Goal: Book appointment/travel/reservation

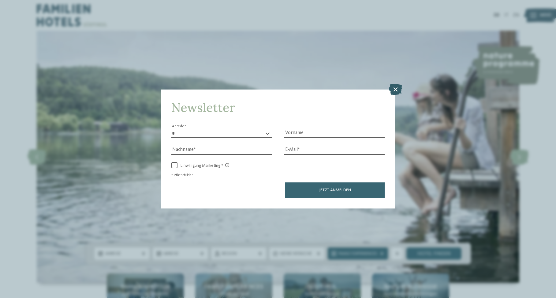
click at [396, 92] on icon at bounding box center [395, 89] width 13 height 11
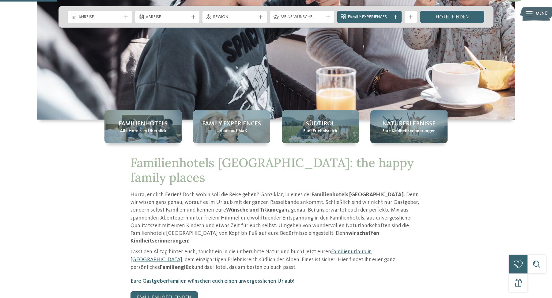
scroll to position [153, 0]
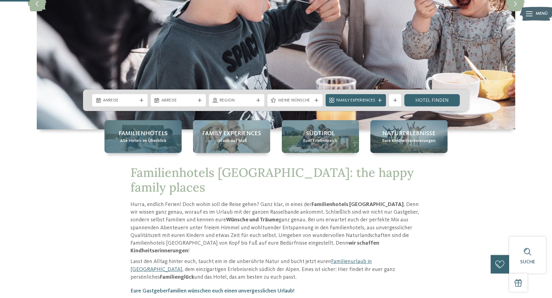
click at [157, 135] on span "Familienhotels" at bounding box center [143, 133] width 49 height 9
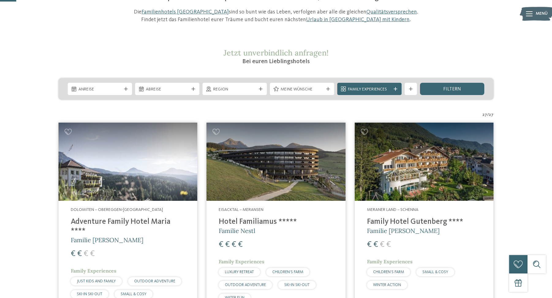
scroll to position [61, 0]
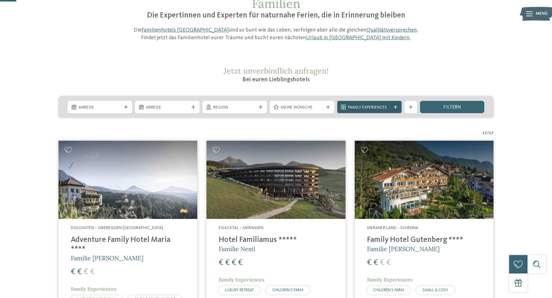
click at [394, 107] on icon at bounding box center [396, 107] width 4 height 4
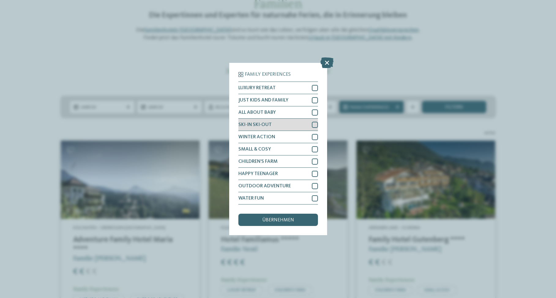
click at [270, 124] on span "SKI-IN SKI-OUT" at bounding box center [255, 124] width 33 height 5
click at [284, 221] on span "übernehmen" at bounding box center [278, 219] width 32 height 5
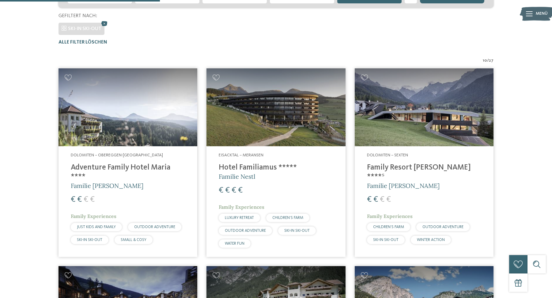
scroll to position [170, 0]
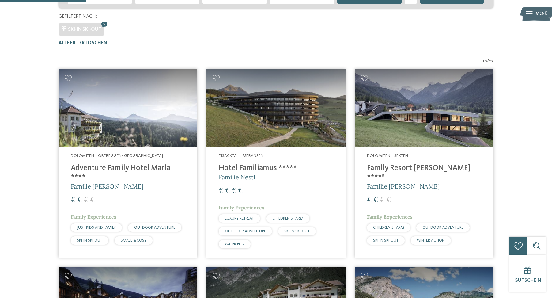
click at [360, 135] on img at bounding box center [424, 108] width 139 height 78
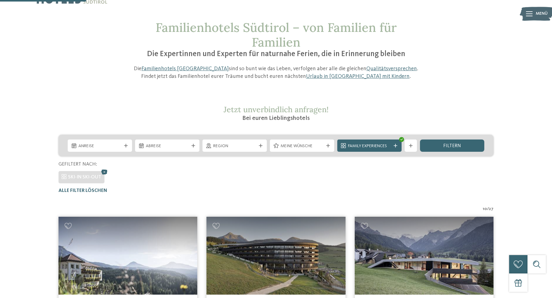
scroll to position [0, 0]
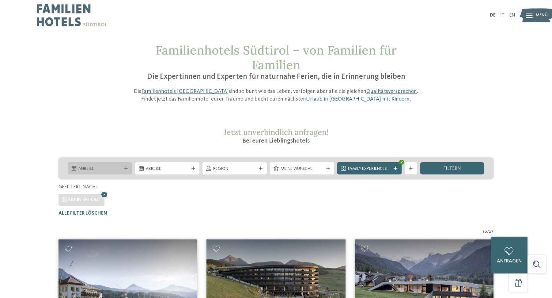
click at [122, 170] on div "Anreise" at bounding box center [100, 168] width 46 height 7
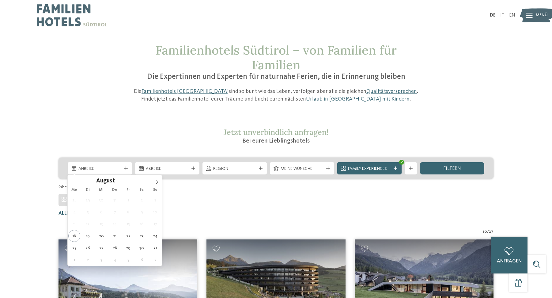
click at [163, 182] on div "Anreise Abreise Region filtern" at bounding box center [276, 186] width 508 height 59
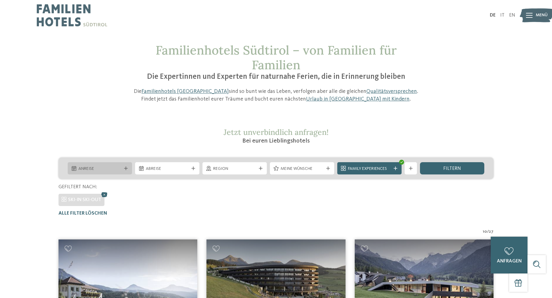
click at [126, 168] on icon at bounding box center [126, 168] width 4 height 4
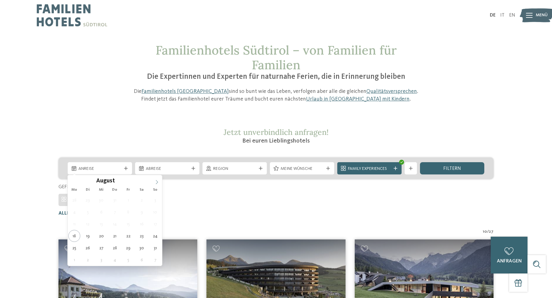
click at [155, 181] on icon at bounding box center [157, 182] width 4 height 4
type div "20.12.2025"
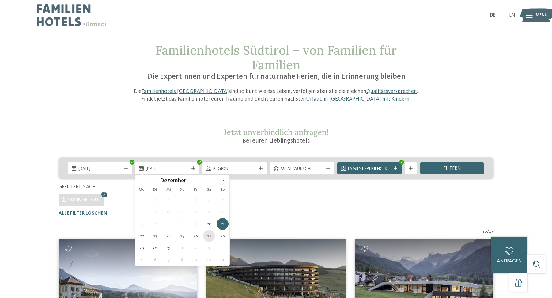
type div "27.12.2025"
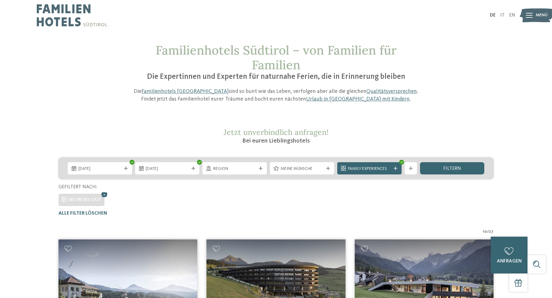
click at [209, 211] on div "Alle Filter löschen" at bounding box center [275, 213] width 435 height 6
click at [449, 169] on span "filtern" at bounding box center [452, 168] width 18 height 5
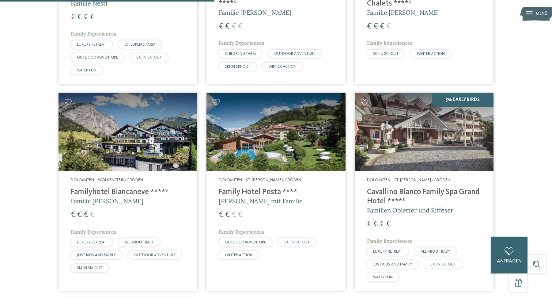
scroll to position [354, 0]
